Goal: Task Accomplishment & Management: Use online tool/utility

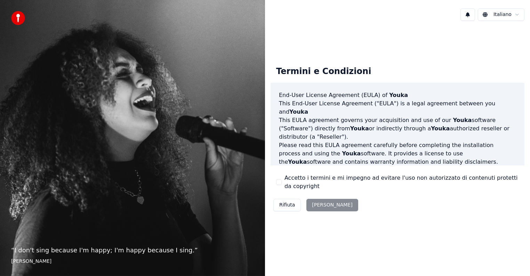
click at [316, 204] on div "Rifiuta Accetta" at bounding box center [316, 205] width 90 height 18
click at [279, 182] on button "Accetto i termini e mi impegno ad evitare l'uso non autorizzato di contenuti pr…" at bounding box center [279, 183] width 6 height 6
click at [325, 205] on button "Accetta" at bounding box center [333, 205] width 52 height 13
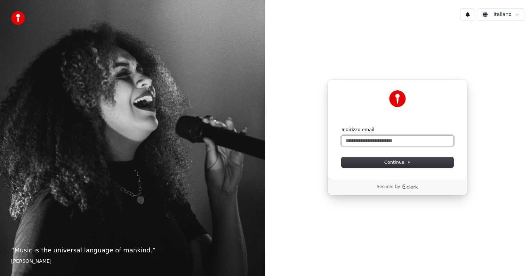
click at [369, 142] on input "Indirizzo email" at bounding box center [398, 141] width 112 height 10
click at [366, 141] on input "Indirizzo email" at bounding box center [398, 141] width 112 height 10
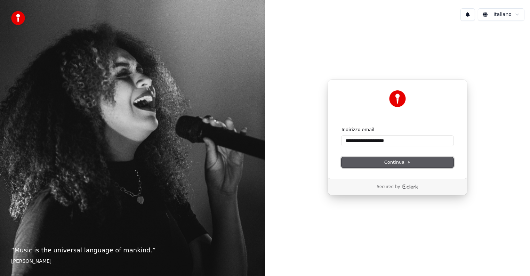
click at [393, 163] on span "Continua" at bounding box center [398, 162] width 26 height 6
type input "**********"
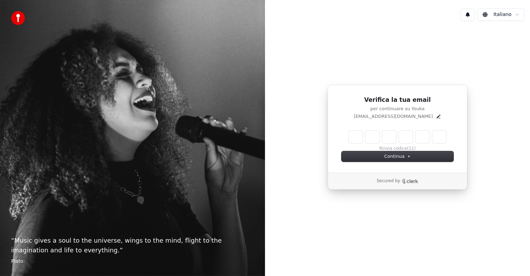
click at [358, 138] on input "Enter verification code" at bounding box center [397, 137] width 97 height 13
paste input "******"
type input "******"
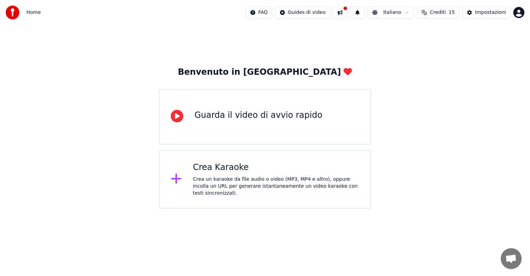
click at [223, 170] on div "Crea Karaoke" at bounding box center [276, 167] width 166 height 11
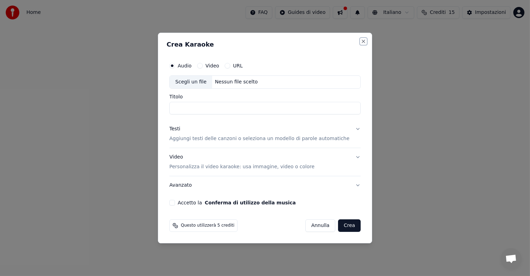
click at [361, 41] on button "Close" at bounding box center [364, 42] width 6 height 6
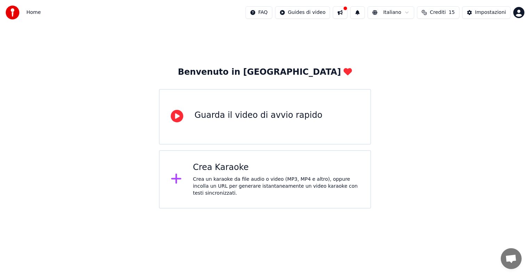
click at [346, 12] on button at bounding box center [340, 12] width 15 height 13
click at [397, 13] on html "Home FAQ Guides di video Italiano Crediti 15 Impostazioni Benvenuto in Youka Gu…" at bounding box center [265, 104] width 530 height 209
click at [410, 12] on html "Home FAQ Guides di video Italiano Crediti 15 Impostazioni Benvenuto in Youka Gu…" at bounding box center [265, 104] width 530 height 209
click at [486, 89] on div "Benvenuto in Youka Guarda il video di avvio rapido Crea Karaoke Crea un karaoke…" at bounding box center [265, 117] width 530 height 184
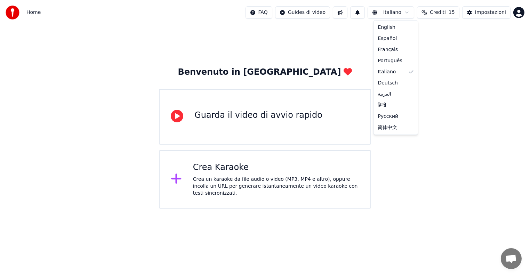
click at [410, 12] on html "Home FAQ Guides di video Italiano Crediti 15 Impostazioni Benvenuto in Youka Gu…" at bounding box center [265, 104] width 530 height 209
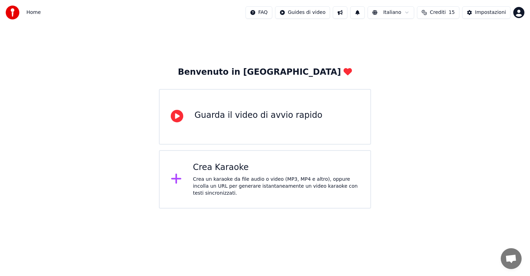
click at [410, 12] on html "Home FAQ Guides di video Italiano Crediti 15 Impostazioni Benvenuto in Youka Gu…" at bounding box center [265, 104] width 530 height 209
click at [243, 117] on div "Guarda il video di avvio rapido" at bounding box center [259, 115] width 128 height 11
